Goal: Task Accomplishment & Management: Manage account settings

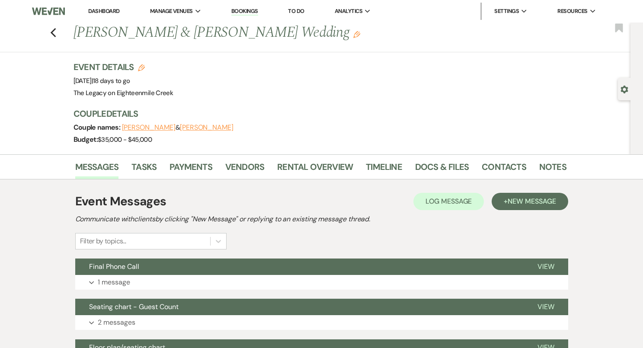
click at [100, 7] on li "Dashboard" at bounding box center [104, 11] width 40 height 17
click at [102, 10] on link "Dashboard" at bounding box center [103, 10] width 31 height 7
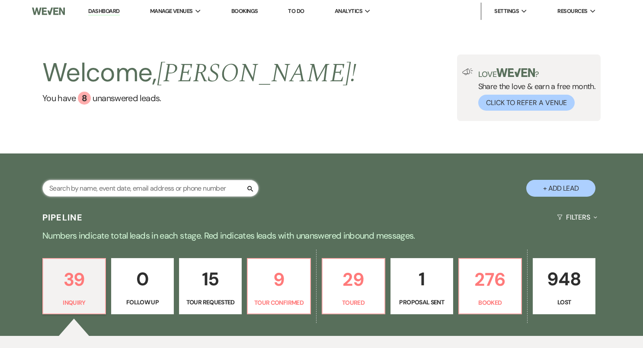
click at [111, 192] on input "text" at bounding box center [150, 188] width 216 height 17
type input "[PERSON_NAME]"
select select "8"
select select "9"
select select "8"
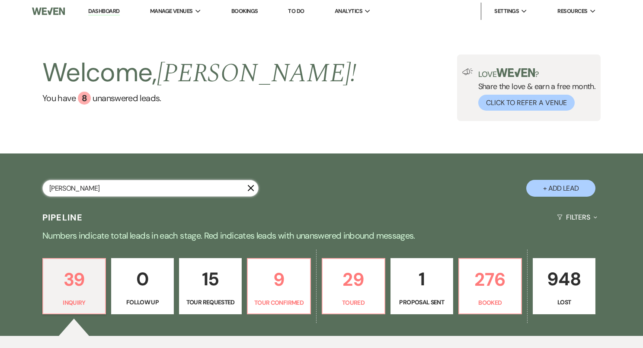
select select "7"
select select "8"
select select "10"
select select "8"
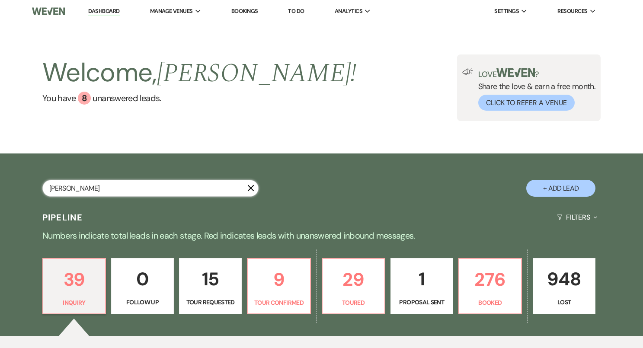
select select "8"
select select "11"
select select "8"
select select "5"
select select "8"
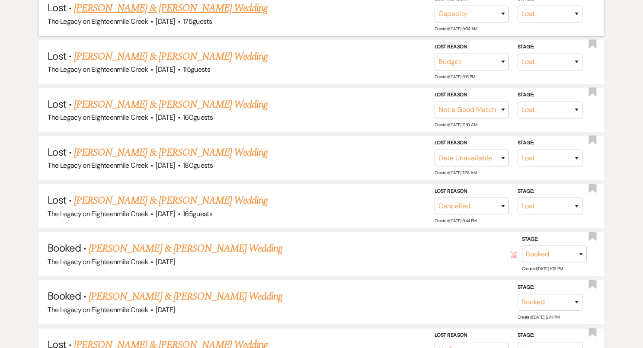
scroll to position [264, 0]
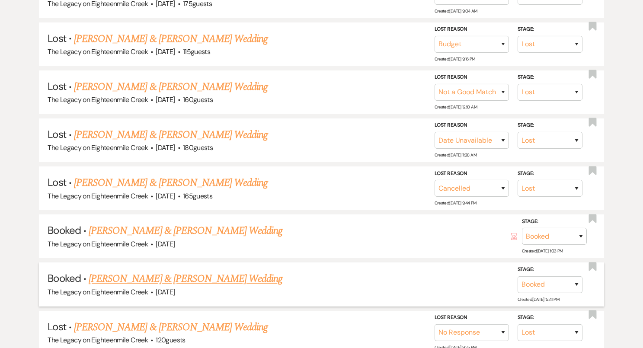
type input "[PERSON_NAME]"
click at [191, 278] on link "[PERSON_NAME] & [PERSON_NAME] Wedding" at bounding box center [186, 279] width 194 height 16
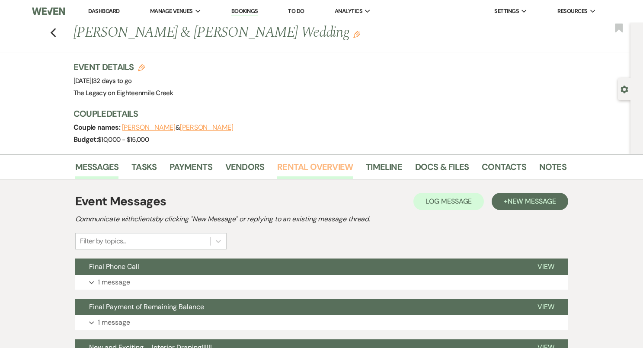
click at [335, 170] on link "Rental Overview" at bounding box center [315, 169] width 76 height 19
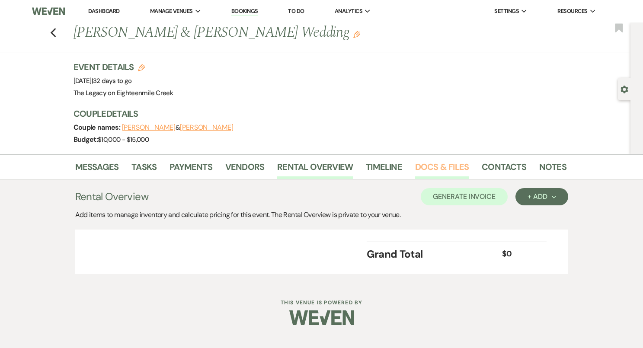
click at [427, 164] on link "Docs & Files" at bounding box center [442, 169] width 54 height 19
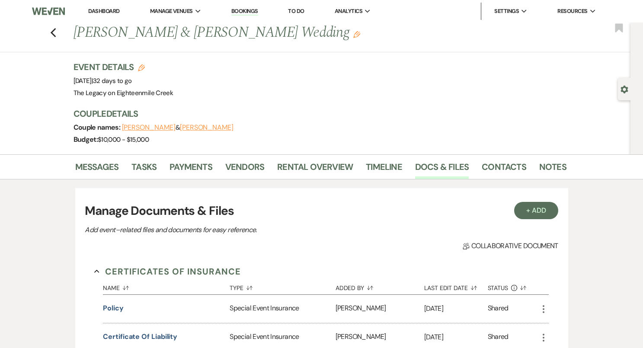
click at [102, 13] on link "Dashboard" at bounding box center [103, 10] width 31 height 7
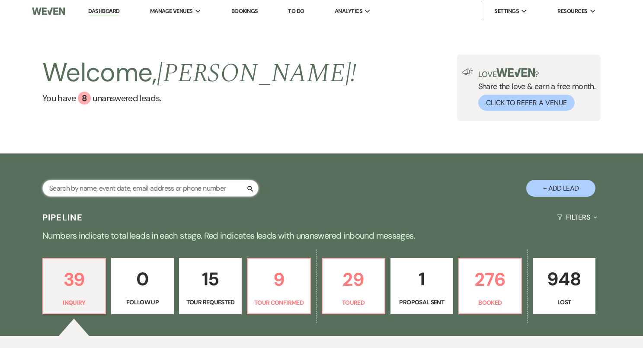
click at [93, 192] on input "text" at bounding box center [150, 188] width 216 height 17
type input "ko"
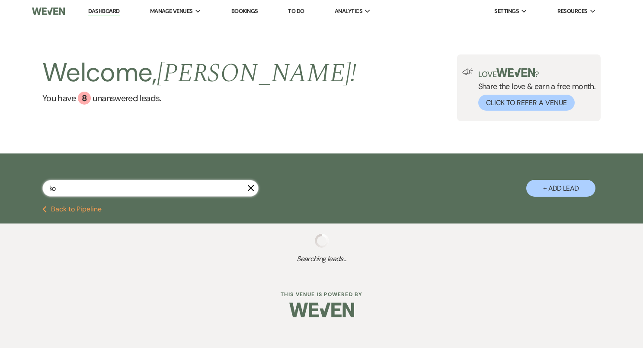
select select "5"
select select "8"
select select "9"
select select "8"
select select "6"
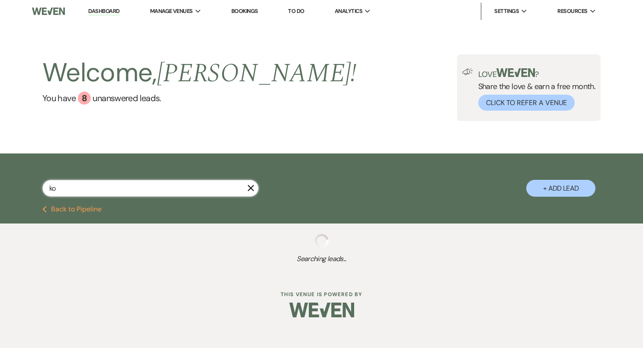
select select "8"
select select "6"
select select "8"
select select "1"
select select "8"
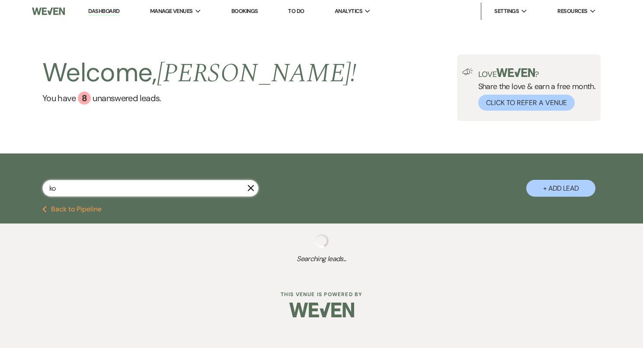
select select "8"
select select "7"
select select "8"
select select "6"
select select "8"
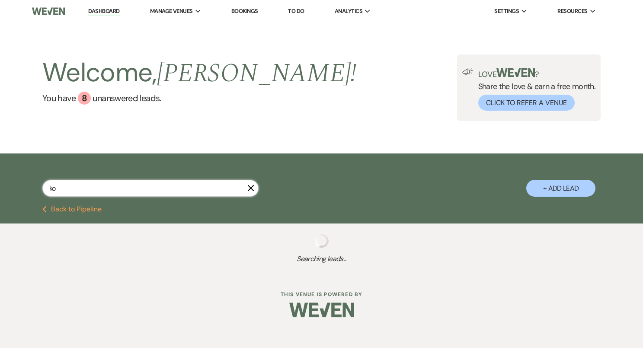
select select "6"
select select "8"
select select "10"
select select "8"
select select "10"
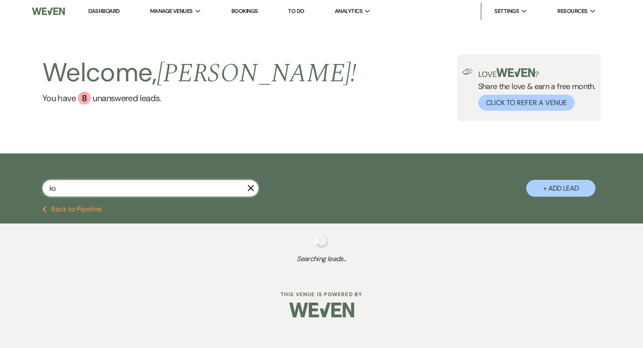
select select "8"
select select "10"
select select "8"
select select "5"
select select "8"
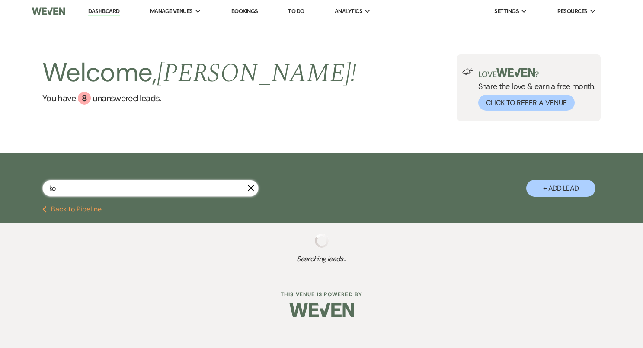
select select "6"
select select "8"
select select "10"
select select "8"
select select "4"
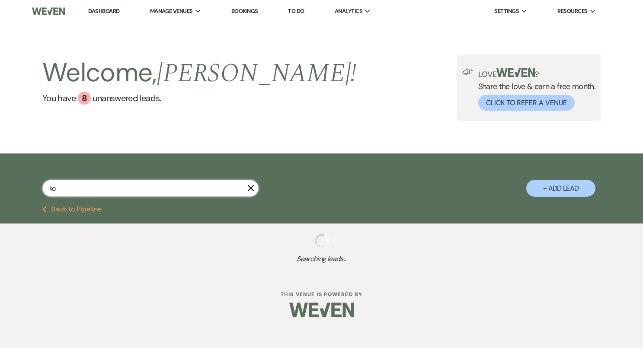
select select "8"
select select "1"
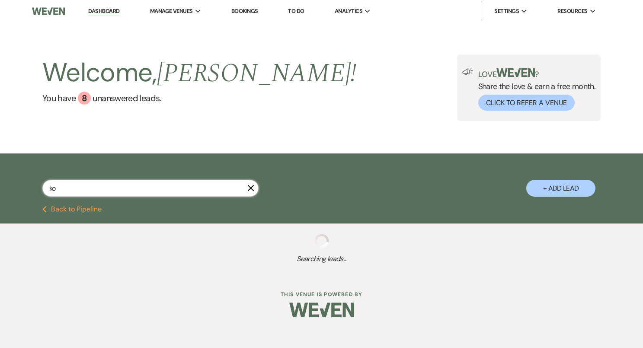
select select "8"
select select "10"
select select "8"
select select "10"
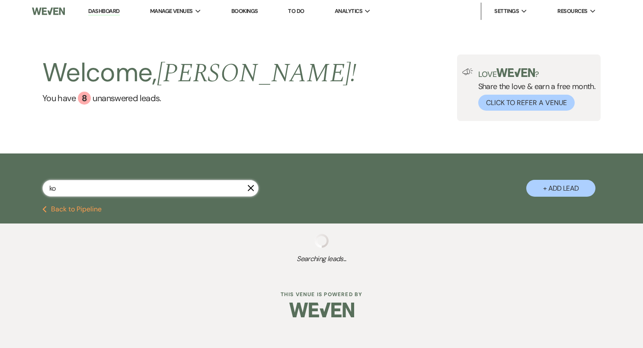
select select "8"
select select "5"
select select "8"
select select "10"
select select "8"
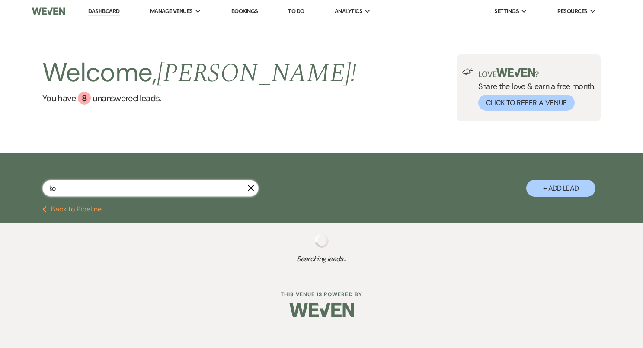
select select "4"
select select "8"
select select "6"
select select "8"
select select "10"
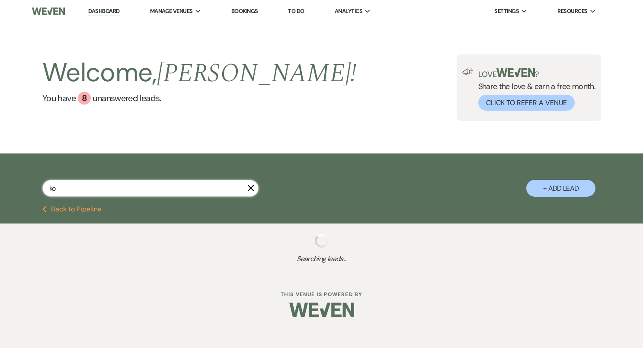
select select "8"
select select "5"
select select "8"
select select "6"
select select "8"
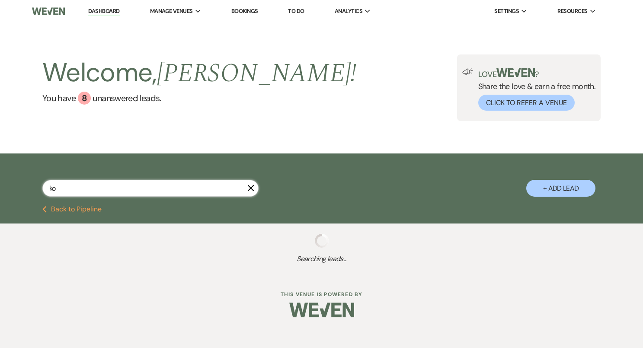
select select "6"
select select "8"
select select "5"
select select "8"
select select "5"
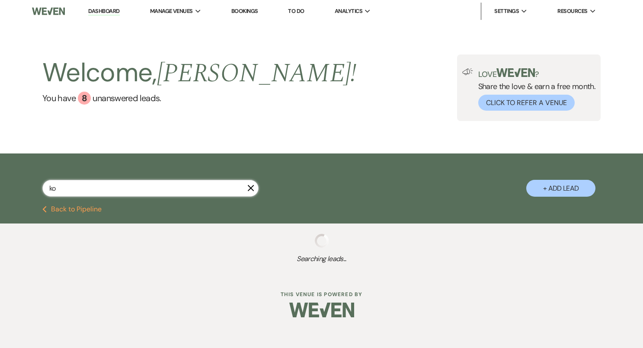
select select "8"
select select "10"
select select "8"
select select "6"
select select "8"
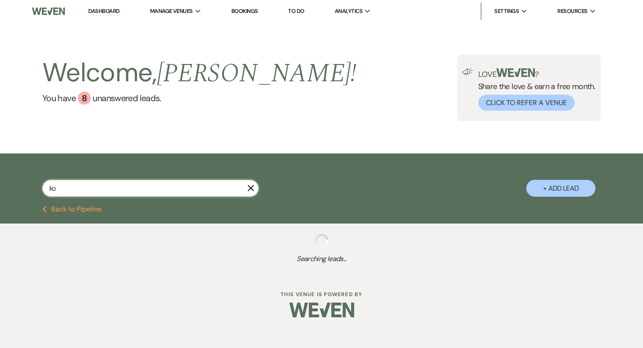
select select "10"
select select "8"
select select "10"
select select "8"
select select "5"
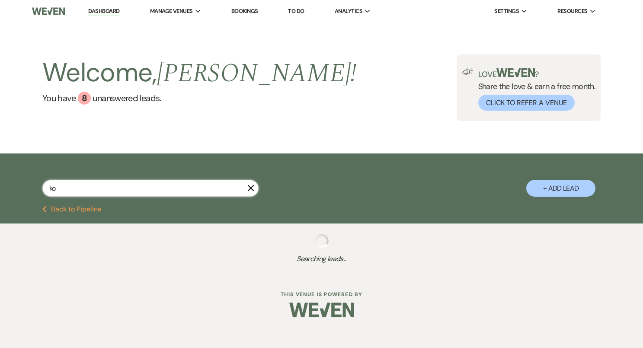
select select "8"
select select "7"
select select "8"
select select "5"
select select "8"
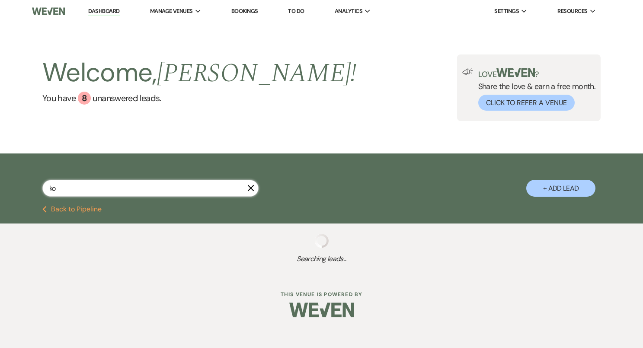
select select "5"
select select "8"
select select "10"
select select "8"
select select "5"
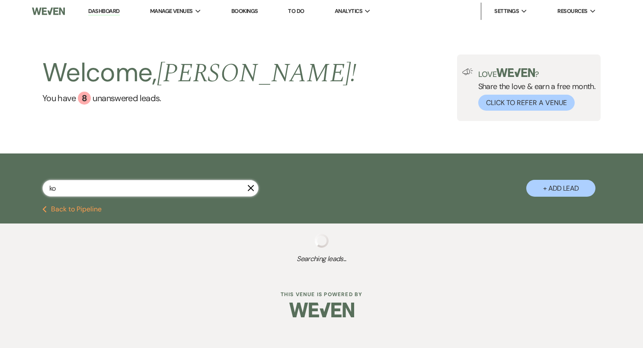
select select "8"
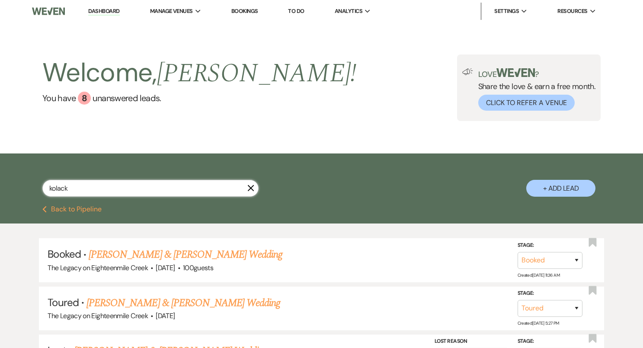
type input "[PERSON_NAME]"
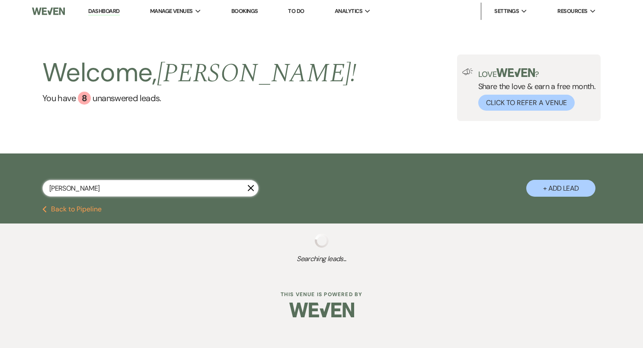
select select "8"
select select "4"
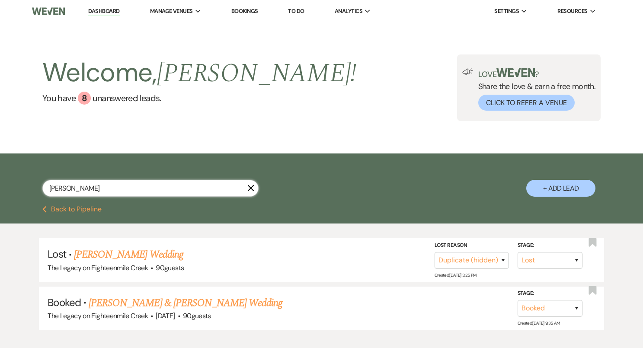
type input "[PERSON_NAME]"
click at [120, 303] on link "[PERSON_NAME] & [PERSON_NAME] Wedding" at bounding box center [186, 304] width 194 height 16
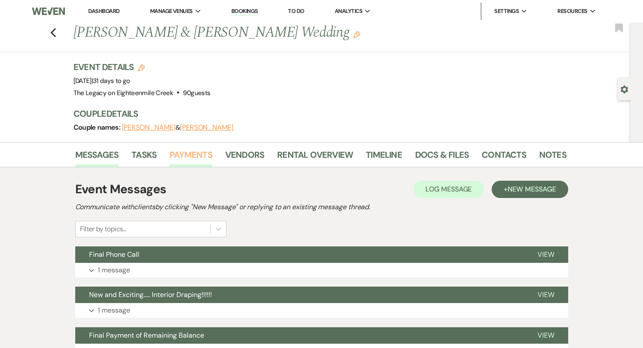
click at [196, 152] on link "Payments" at bounding box center [191, 157] width 43 height 19
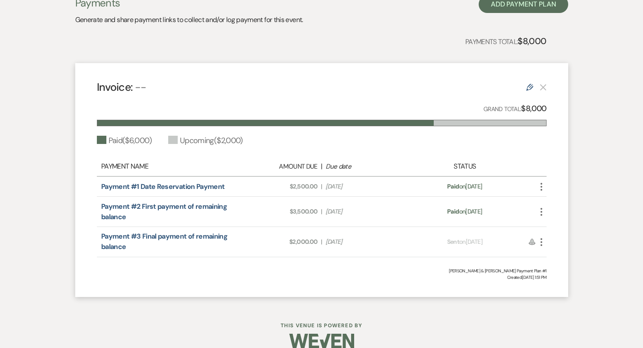
scroll to position [191, 0]
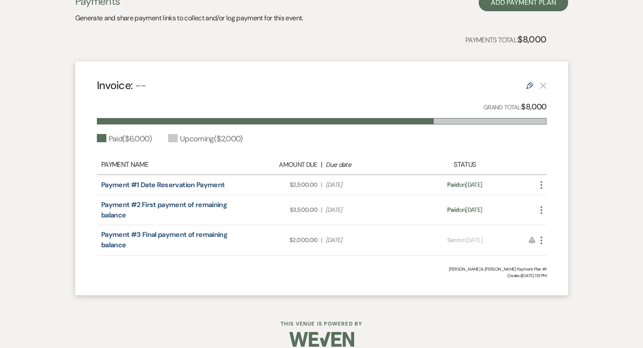
click at [542, 239] on icon "More" at bounding box center [542, 240] width 10 height 10
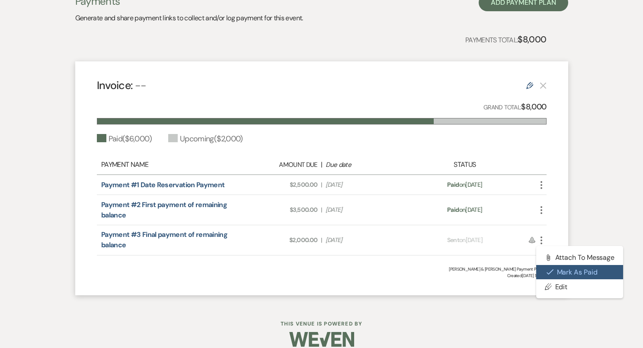
click at [555, 273] on button "Check [PERSON_NAME] [PERSON_NAME] as Paid" at bounding box center [580, 272] width 87 height 15
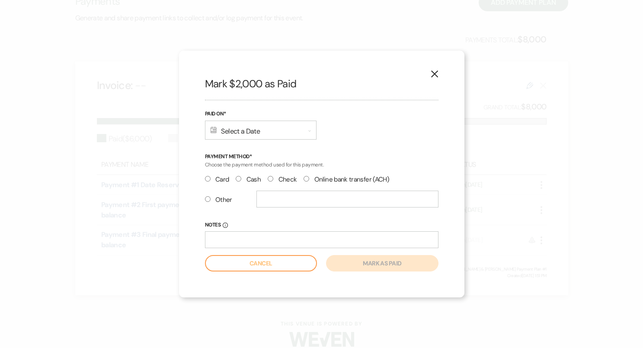
click at [234, 133] on div "Calendar Select a Date Expand" at bounding box center [261, 130] width 112 height 19
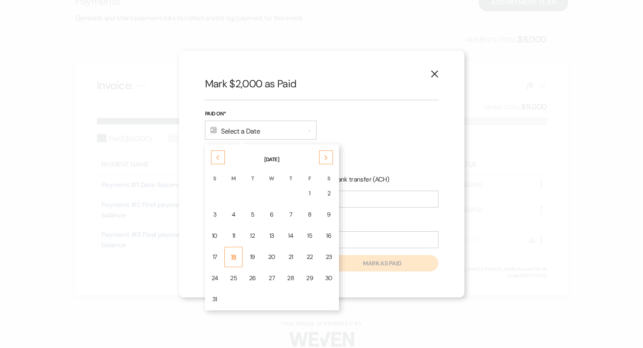
click at [236, 257] on div "18" at bounding box center [233, 257] width 7 height 9
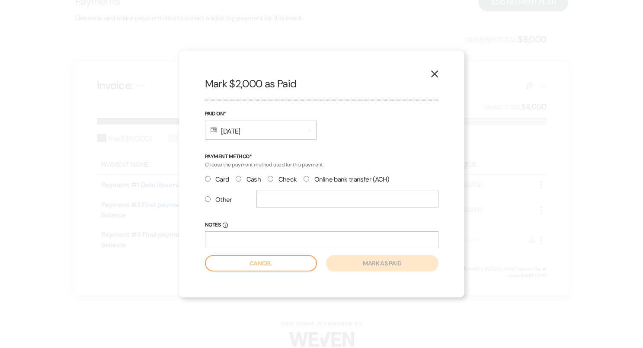
click at [269, 179] on input "Check" at bounding box center [271, 179] width 6 height 6
radio input "true"
click at [372, 266] on button "Mark as paid" at bounding box center [382, 263] width 112 height 16
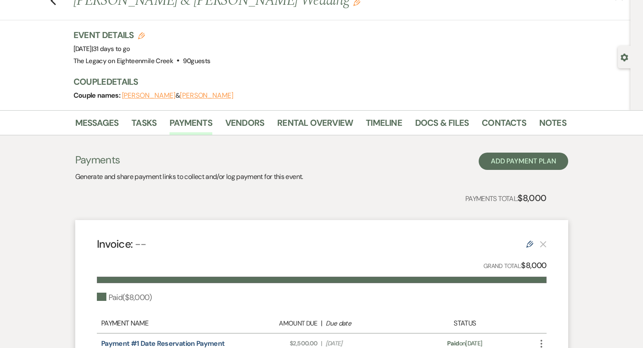
scroll to position [0, 0]
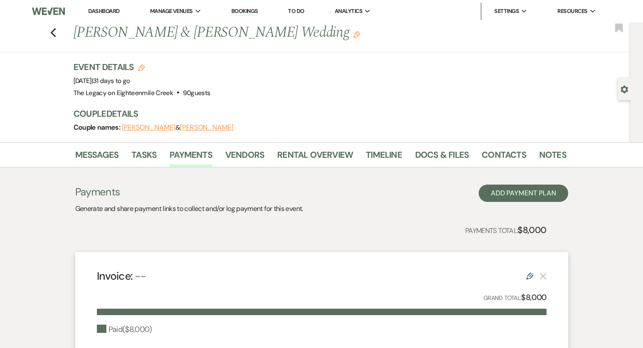
click at [98, 12] on link "Dashboard" at bounding box center [103, 10] width 31 height 7
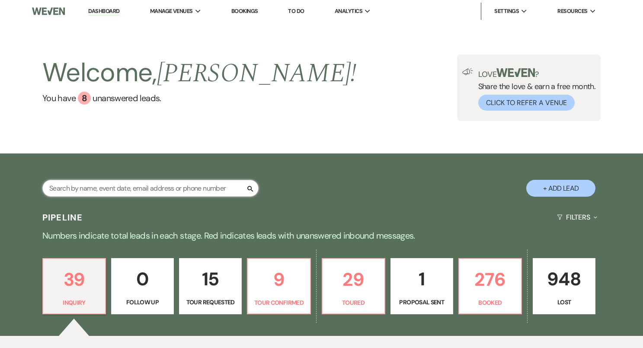
click at [140, 188] on input "text" at bounding box center [150, 188] width 216 height 17
type input "[PERSON_NAME]"
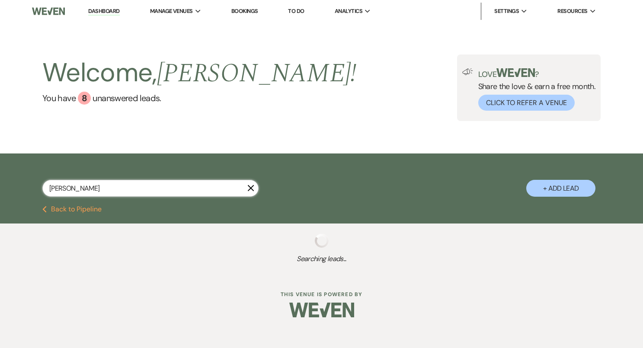
select select "4"
select select "8"
select select "1"
select select "8"
select select "10"
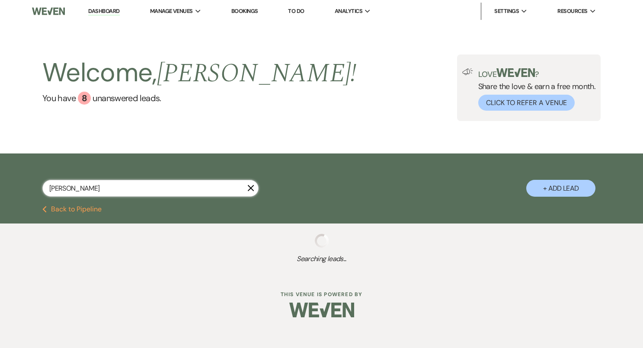
select select "8"
select select "4"
select select "8"
select select "5"
select select "8"
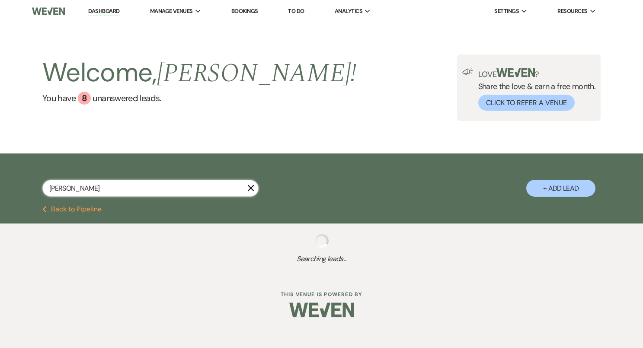
select select "5"
select select "8"
select select "10"
select select "8"
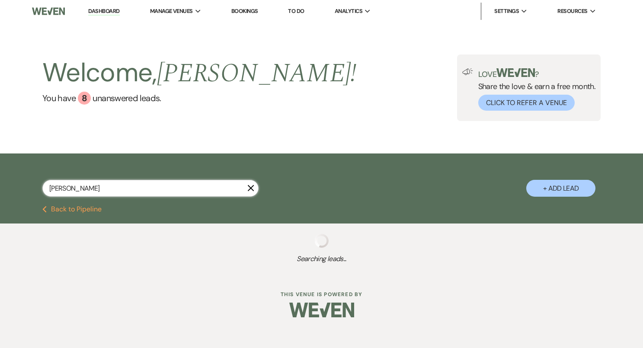
select select "8"
select select "10"
select select "8"
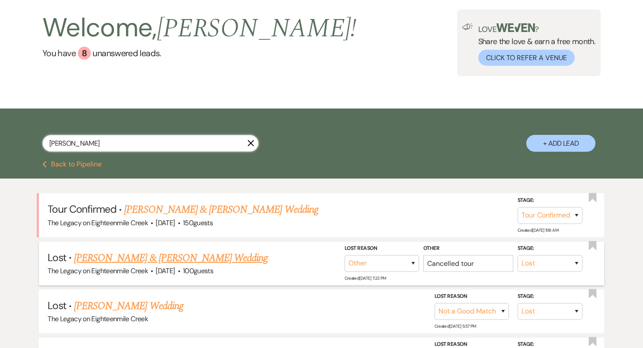
scroll to position [72, 0]
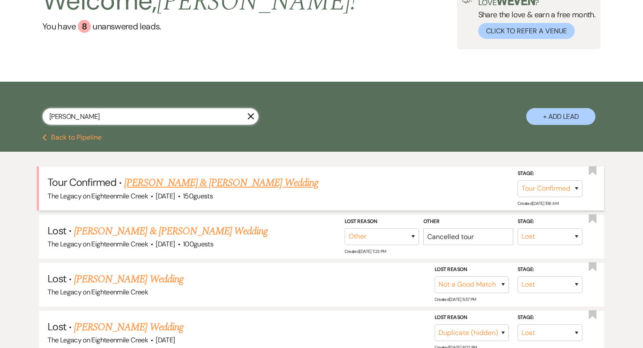
type input "[PERSON_NAME]"
click at [234, 185] on link "[PERSON_NAME] & [PERSON_NAME] Wedding" at bounding box center [221, 183] width 194 height 16
select select "4"
select select "5"
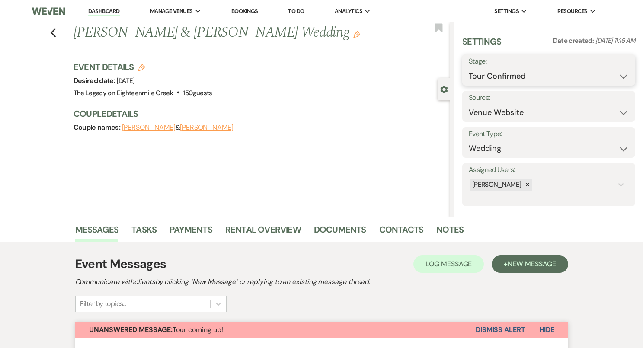
click at [610, 76] on select "Inquiry Follow Up Tour Requested Tour Confirmed Toured Proposal Sent Booked Lost" at bounding box center [549, 76] width 160 height 17
select select "5"
click at [613, 68] on button "Save" at bounding box center [618, 69] width 36 height 17
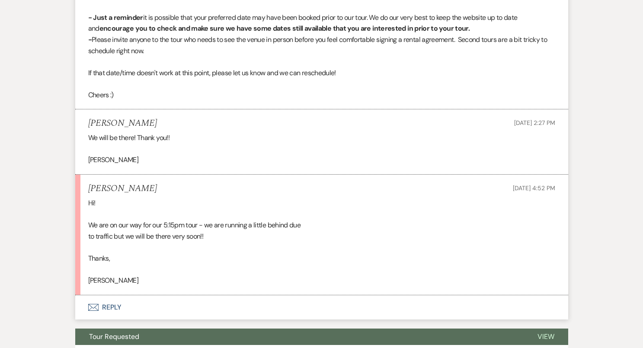
scroll to position [322, 0]
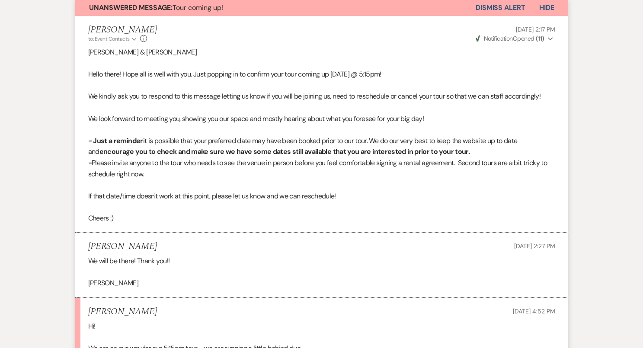
click at [509, 4] on button "Dismiss Alert" at bounding box center [501, 8] width 50 height 16
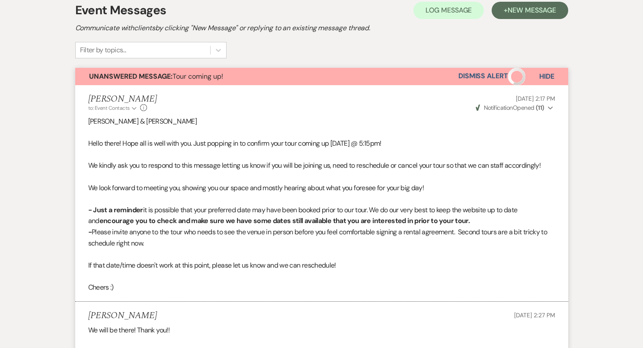
scroll to position [71, 0]
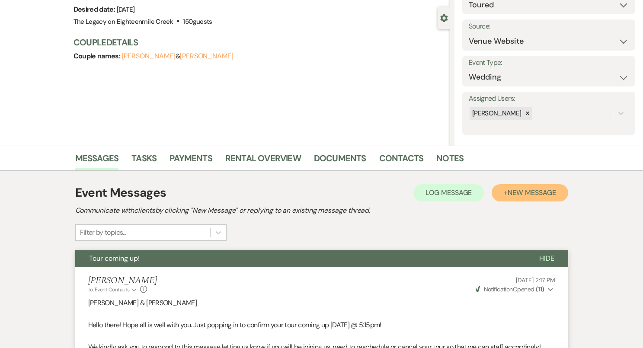
click at [508, 192] on span "New Message" at bounding box center [532, 192] width 48 height 9
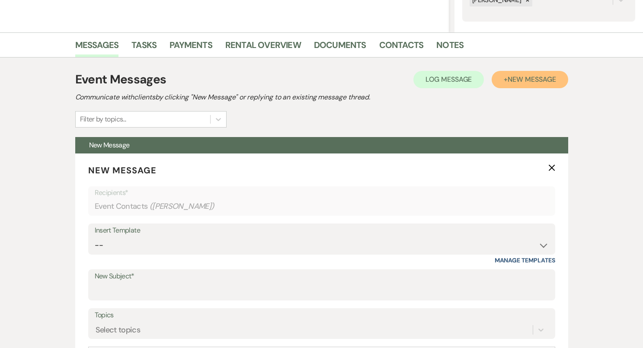
scroll to position [239, 0]
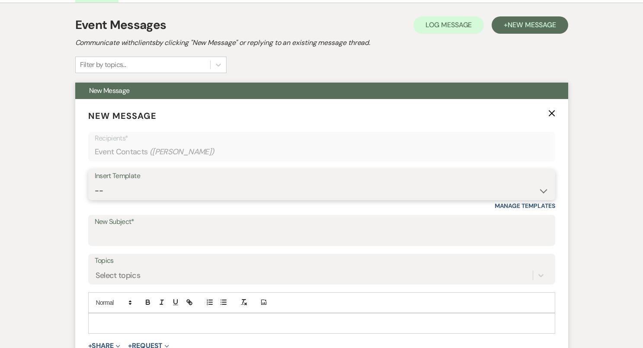
click at [251, 197] on select "-- Inquiry Follow Up- Just checking in :) Tour Date/Time Confirmation Proposal …" at bounding box center [322, 191] width 454 height 17
select select "2326"
type input "GREAT TO MEET YOU!"
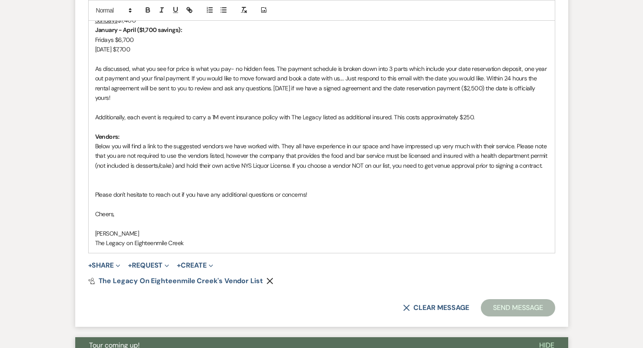
scroll to position [717, 0]
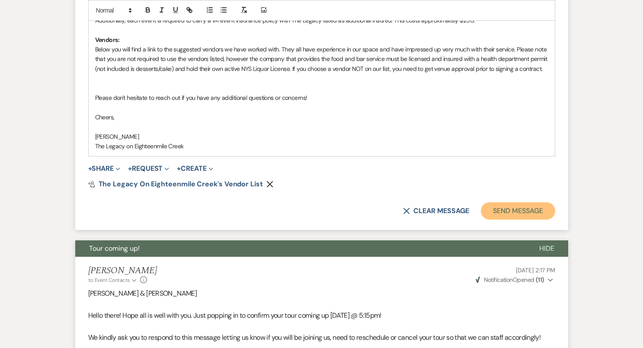
click at [500, 210] on button "Send Message" at bounding box center [518, 210] width 74 height 17
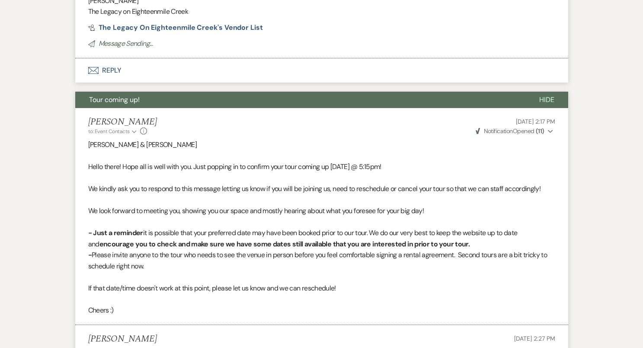
scroll to position [395, 0]
